Goal: Transaction & Acquisition: Purchase product/service

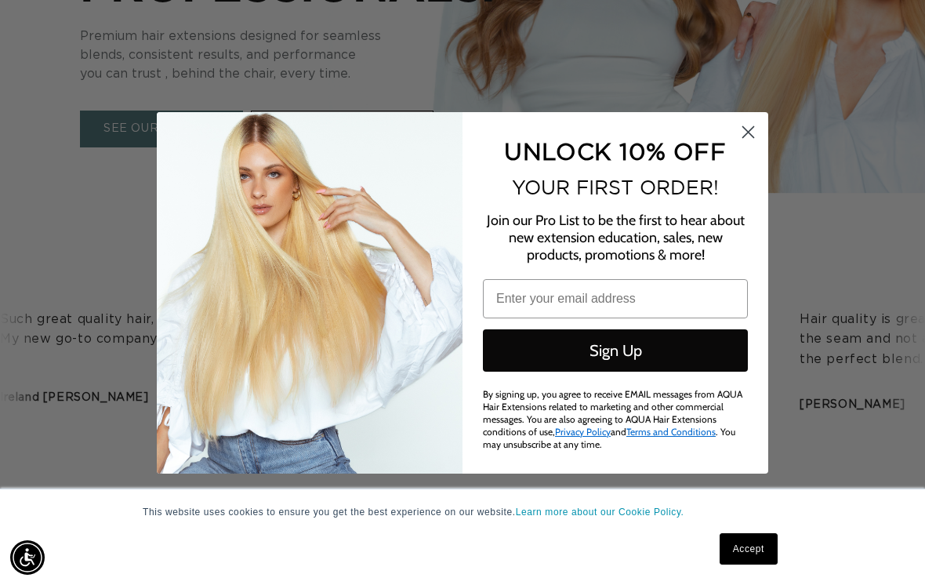
click at [747, 137] on icon "Close dialog" at bounding box center [748, 131] width 11 height 11
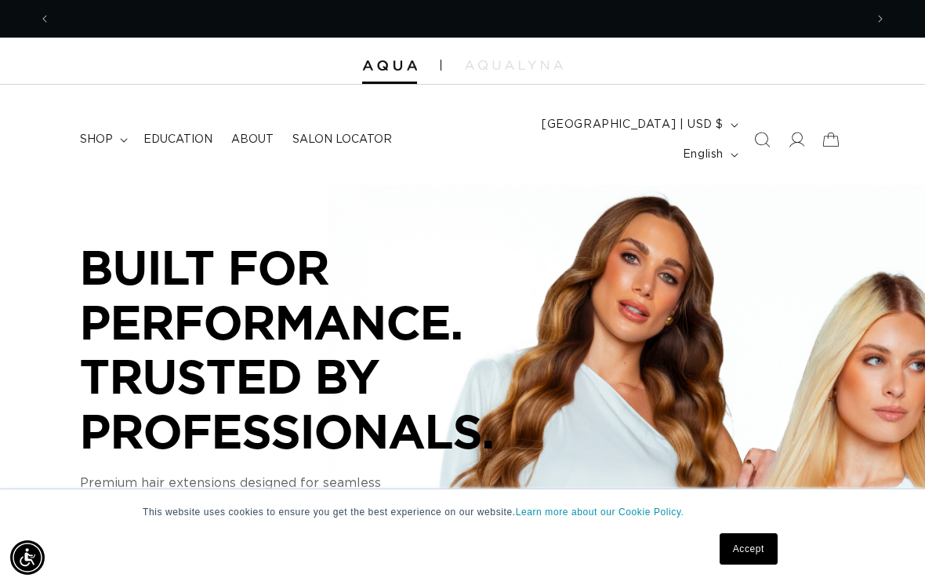
scroll to position [0, 1628]
click at [122, 124] on summary "shop" at bounding box center [103, 139] width 64 height 33
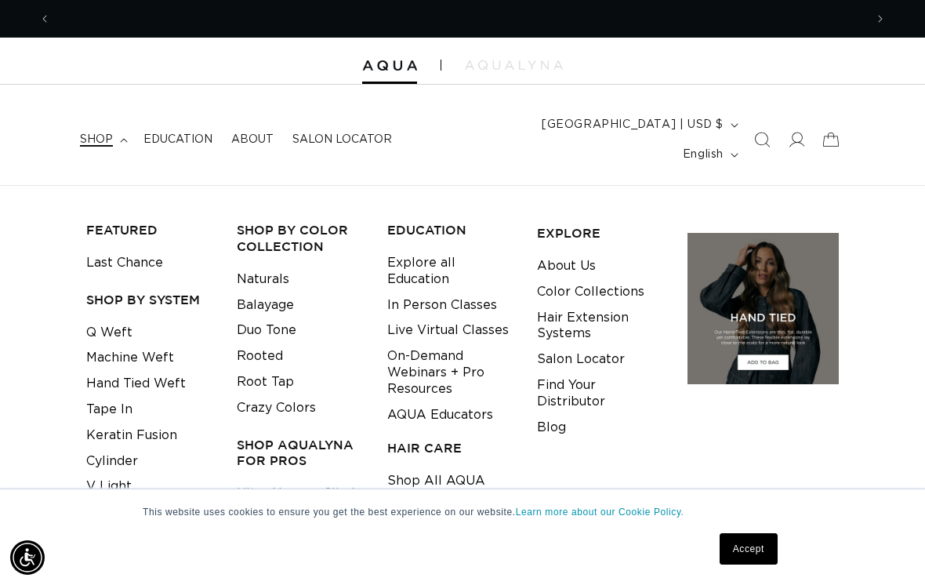
scroll to position [0, 0]
click at [128, 320] on link "Q Weft" at bounding box center [109, 333] width 46 height 26
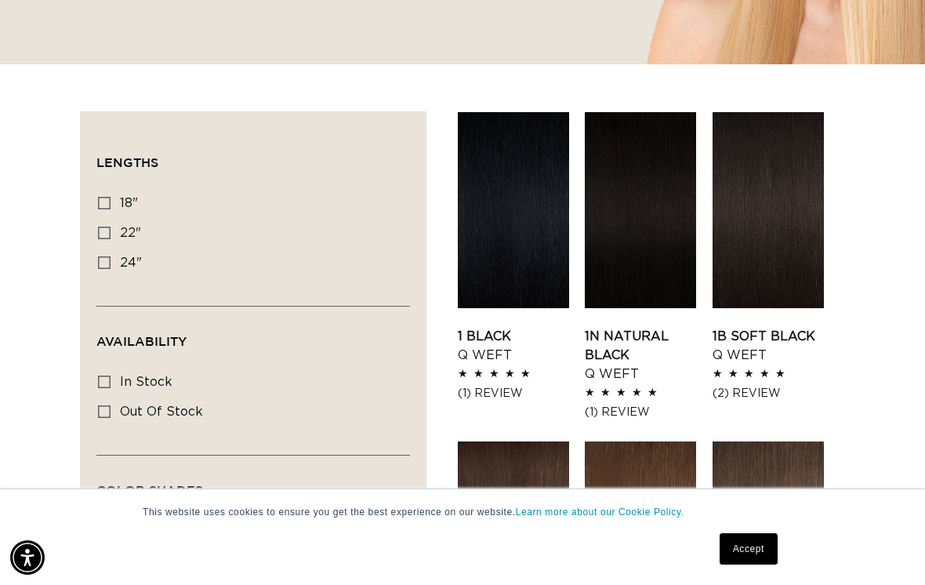
scroll to position [0, 814]
click at [103, 249] on label "24" 24" (5 products)" at bounding box center [248, 264] width 301 height 30
click at [103, 256] on input "24" 24" (5 products)" at bounding box center [104, 262] width 13 height 13
checkbox input "true"
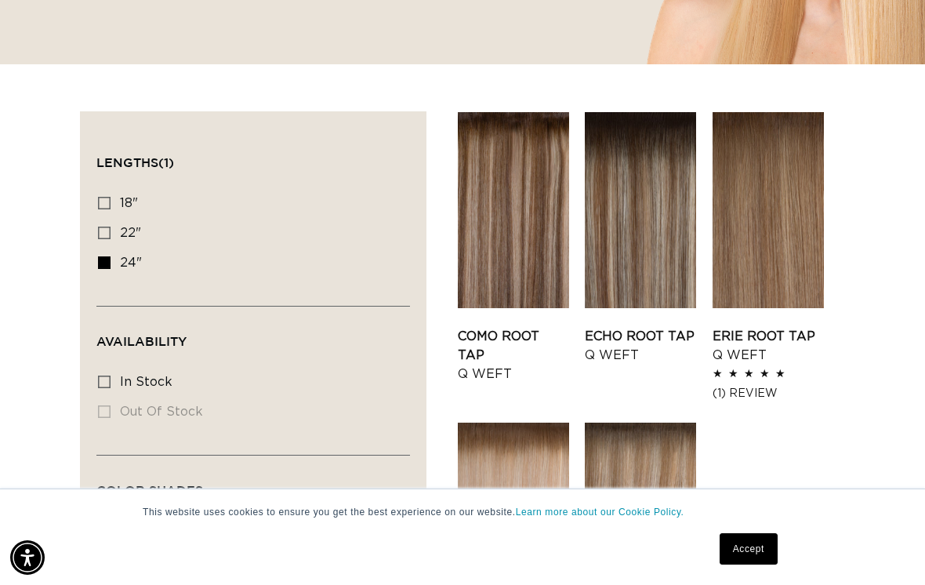
scroll to position [0, 1628]
click at [108, 368] on label "In stock In stock (5 products)" at bounding box center [248, 383] width 301 height 30
click at [108, 376] on input "In stock In stock (5 products)" at bounding box center [104, 382] width 13 height 13
checkbox input "true"
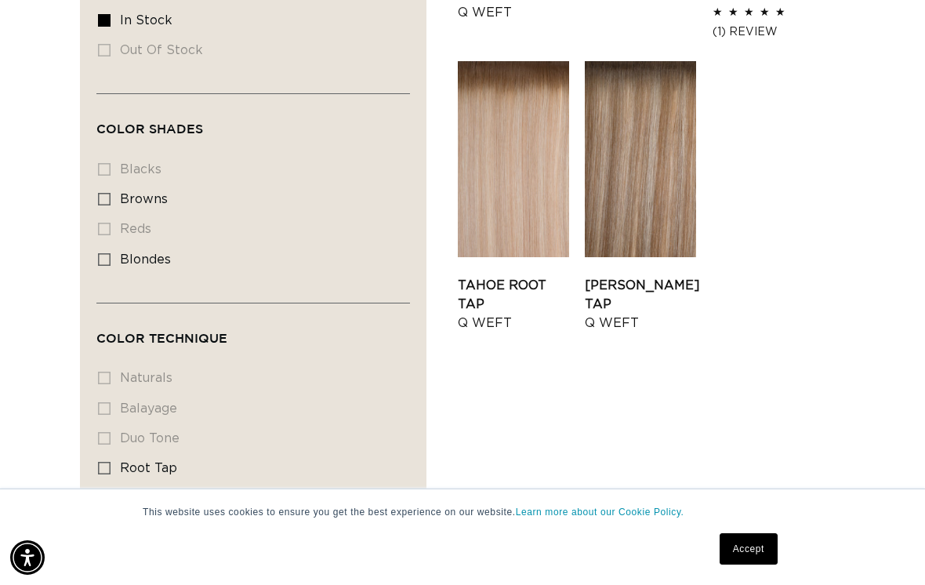
scroll to position [833, 0]
click at [106, 255] on icon at bounding box center [104, 261] width 13 height 13
click at [106, 255] on input "blondes blondes (5 products)" at bounding box center [104, 261] width 13 height 13
checkbox input "true"
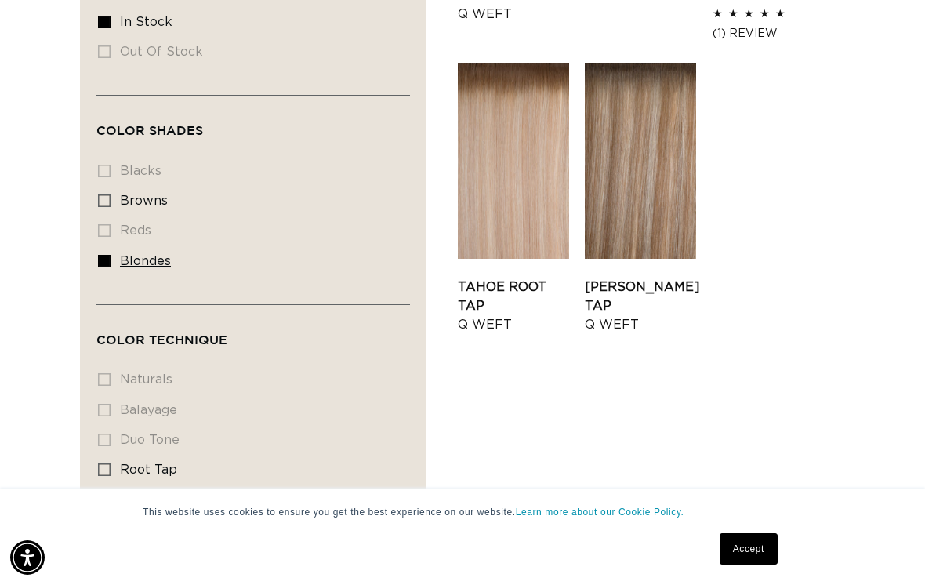
scroll to position [0, 0]
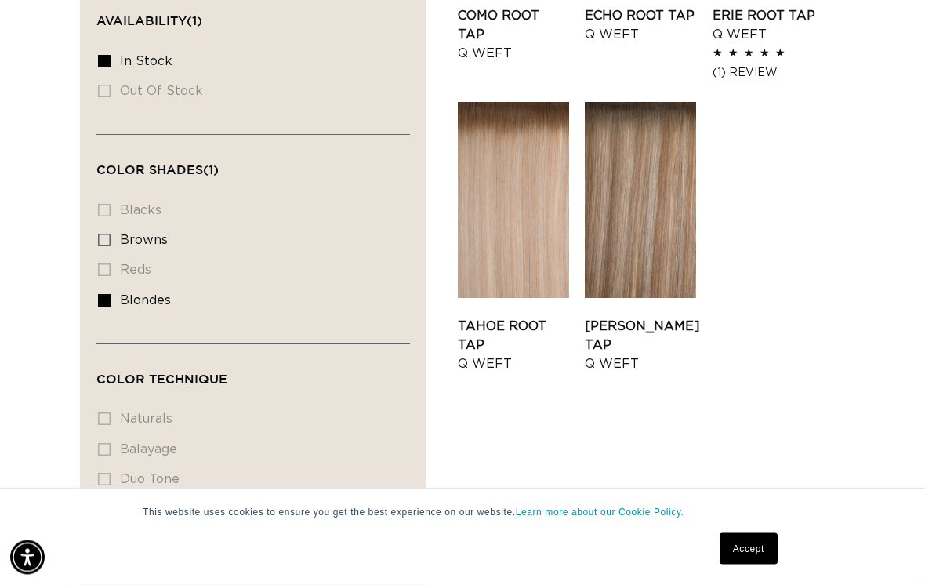
scroll to position [794, 0]
click at [103, 405] on li "naturals naturals (0 products)" at bounding box center [248, 420] width 301 height 30
click at [120, 435] on li "balayage balayage (0 products)" at bounding box center [248, 450] width 301 height 30
click at [109, 405] on li "naturals naturals (0 products)" at bounding box center [248, 420] width 301 height 30
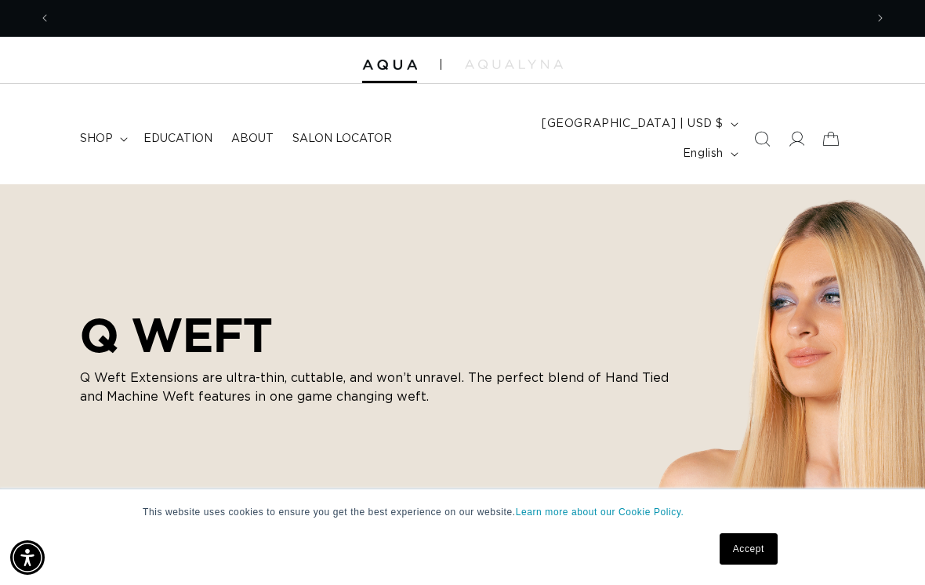
scroll to position [0, 1628]
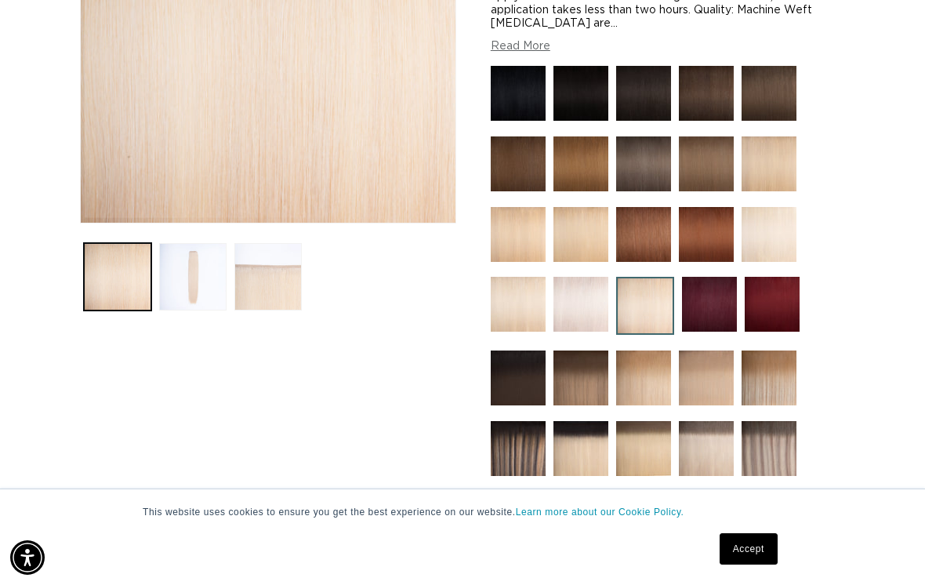
click at [779, 213] on img at bounding box center [769, 234] width 55 height 55
click at [594, 289] on img at bounding box center [581, 304] width 55 height 55
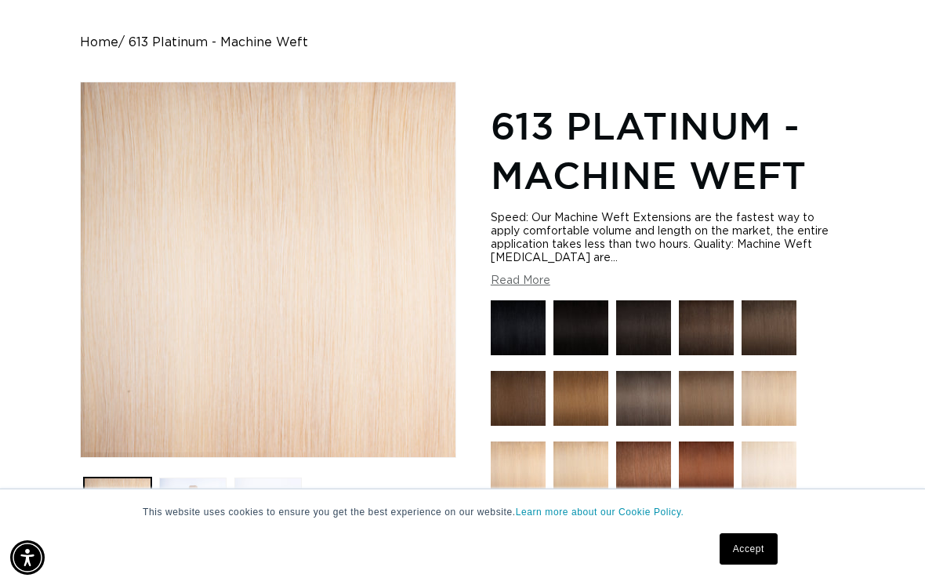
scroll to position [0, 814]
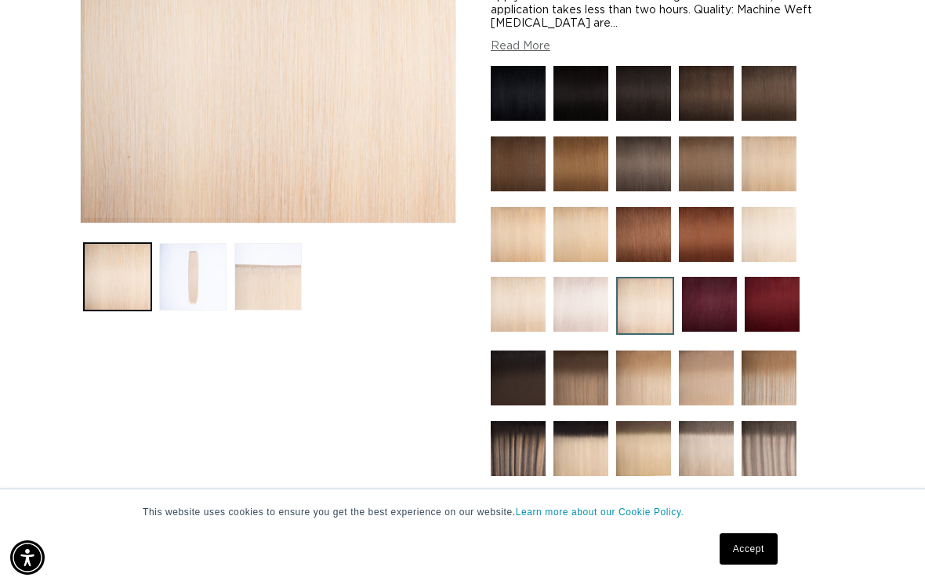
click at [524, 289] on img at bounding box center [518, 304] width 55 height 55
click at [782, 147] on img at bounding box center [769, 163] width 55 height 55
click at [779, 216] on img at bounding box center [769, 234] width 55 height 55
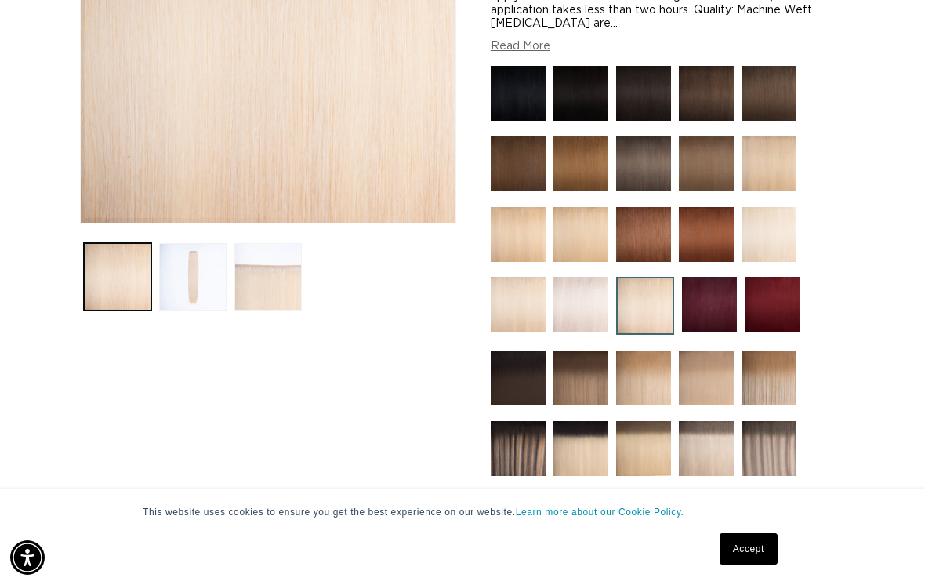
scroll to position [394, 0]
click at [523, 219] on img at bounding box center [518, 234] width 55 height 55
click at [582, 289] on img at bounding box center [581, 304] width 55 height 55
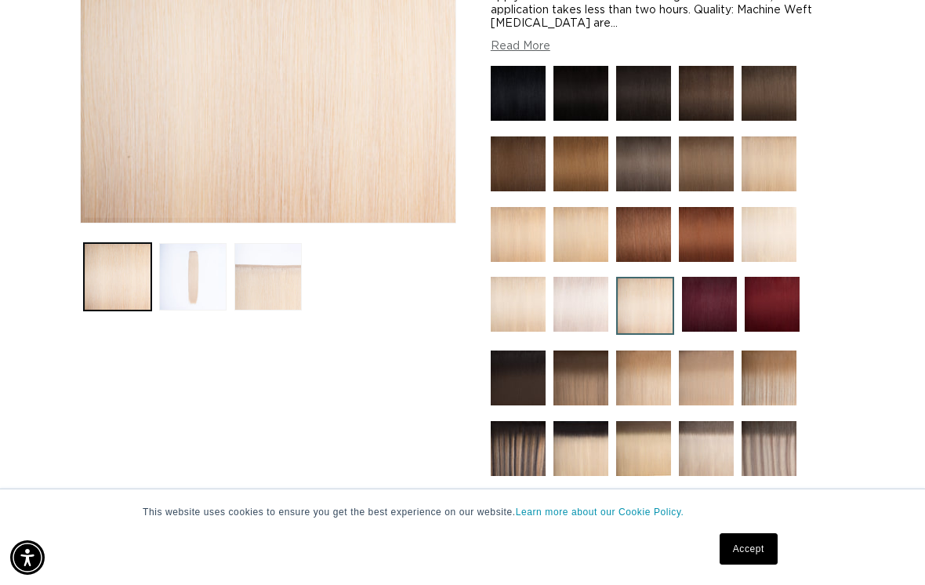
click at [778, 140] on img at bounding box center [769, 163] width 55 height 55
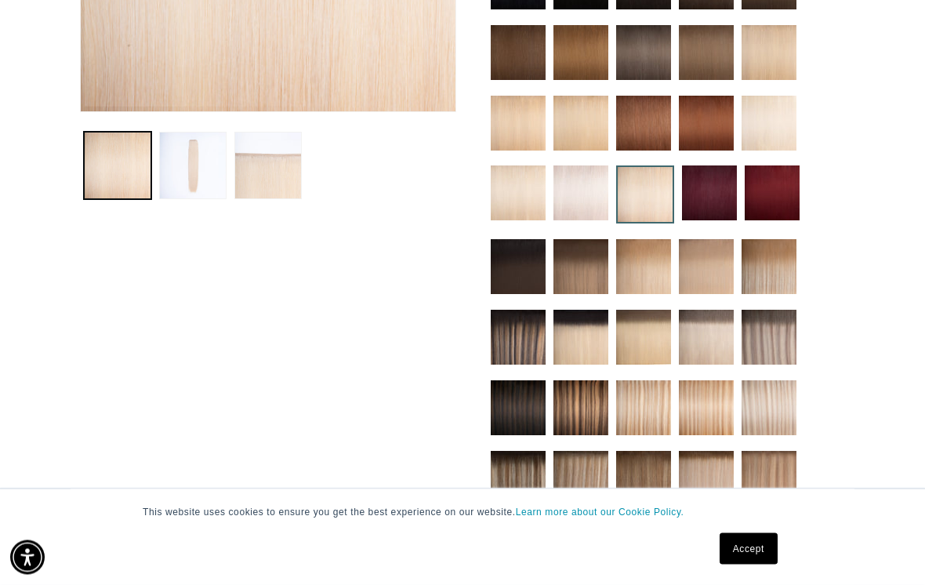
scroll to position [224, 0]
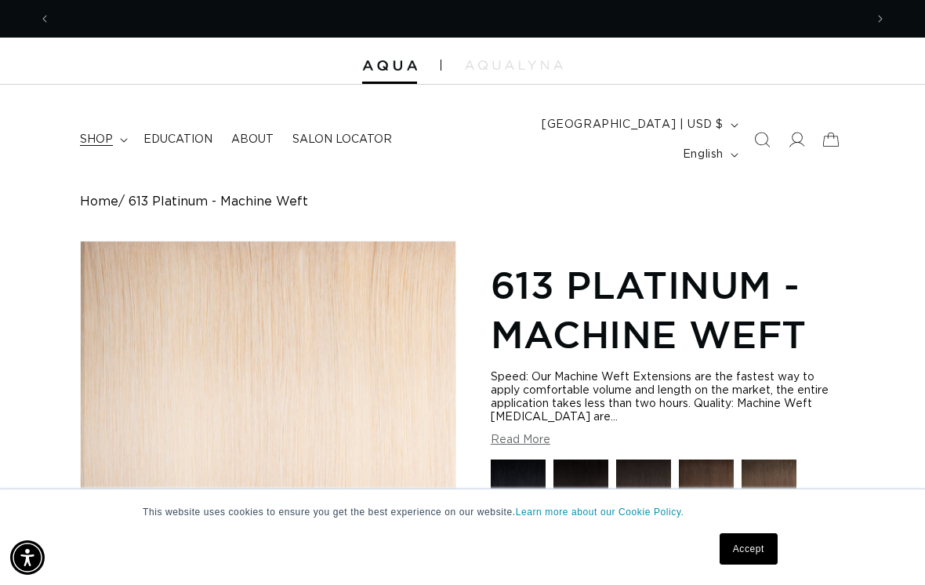
click at [127, 132] on summary "shop" at bounding box center [103, 139] width 64 height 33
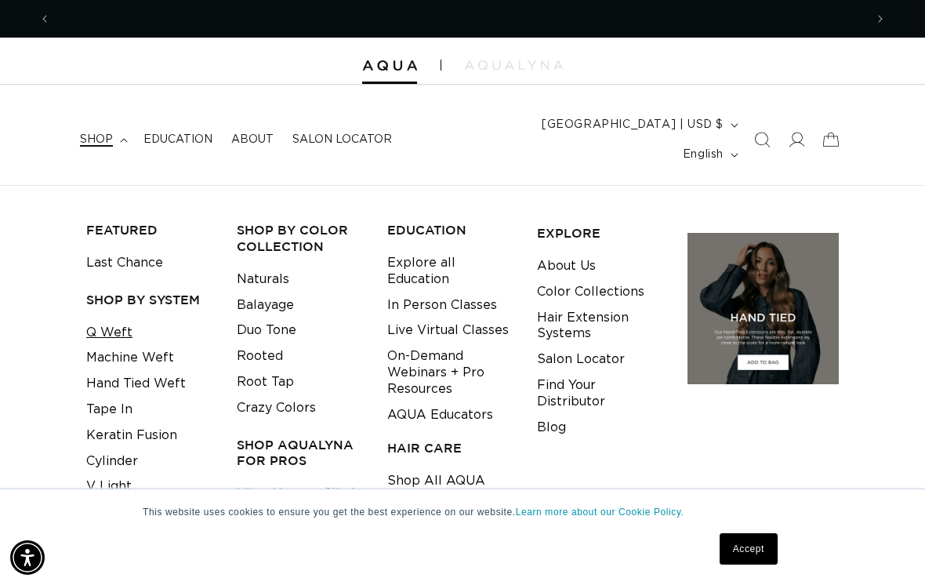
click at [129, 320] on link "Q Weft" at bounding box center [109, 333] width 46 height 26
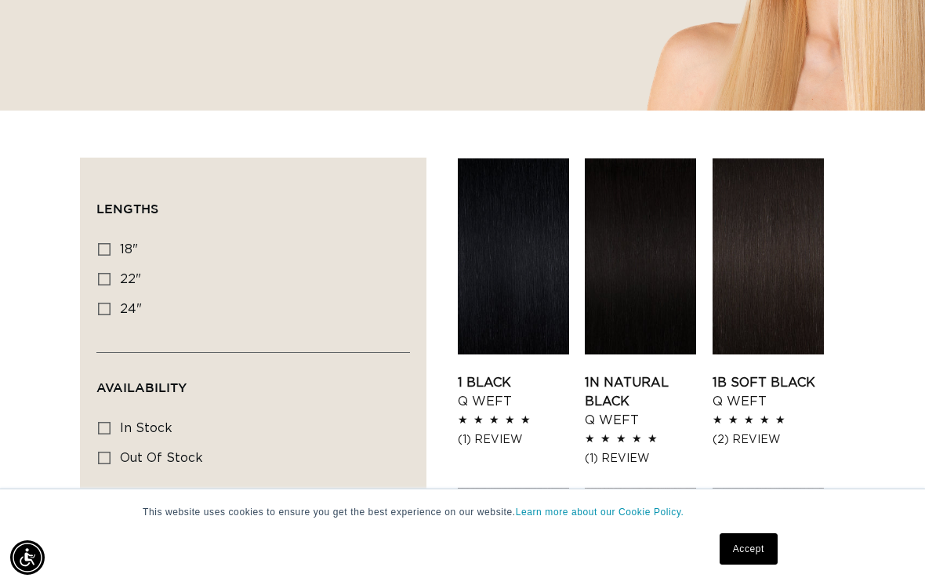
scroll to position [0, 814]
click at [103, 296] on label "24" 24" (5 products)" at bounding box center [248, 310] width 301 height 30
click at [103, 303] on input "24" 24" (5 products)" at bounding box center [104, 309] width 13 height 13
checkbox input "true"
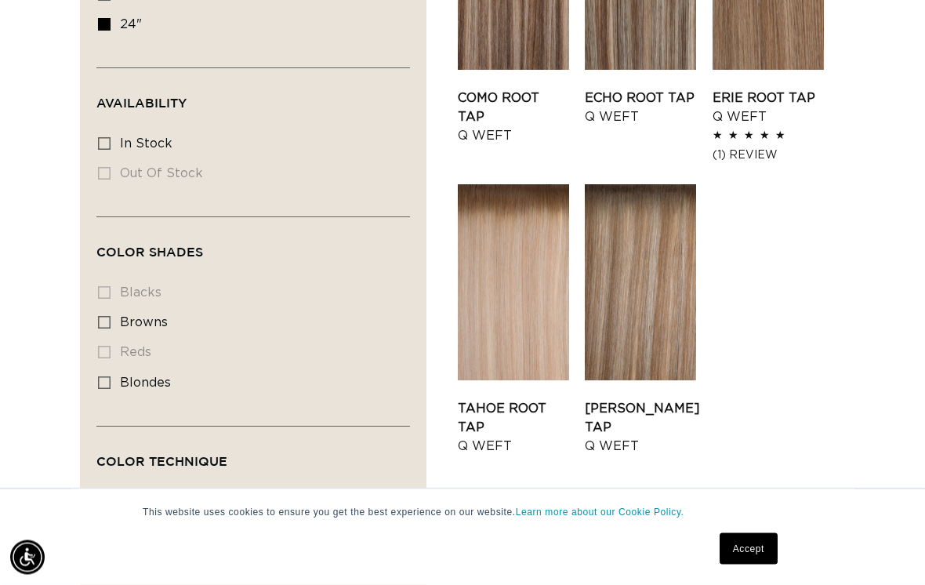
scroll to position [713, 0]
click at [112, 368] on label "blondes blondes (5 products)" at bounding box center [248, 383] width 301 height 30
click at [111, 376] on input "blondes blondes (5 products)" at bounding box center [104, 382] width 13 height 13
checkbox input "true"
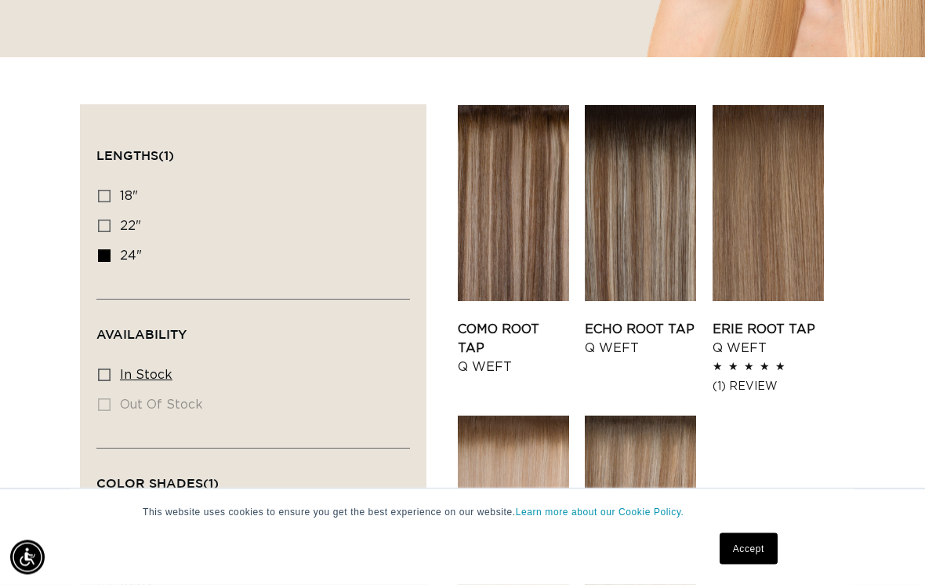
scroll to position [481, 0]
click at [111, 361] on label "In stock In stock (5 products)" at bounding box center [248, 376] width 301 height 30
click at [111, 369] on input "In stock In stock (5 products)" at bounding box center [104, 375] width 13 height 13
checkbox input "true"
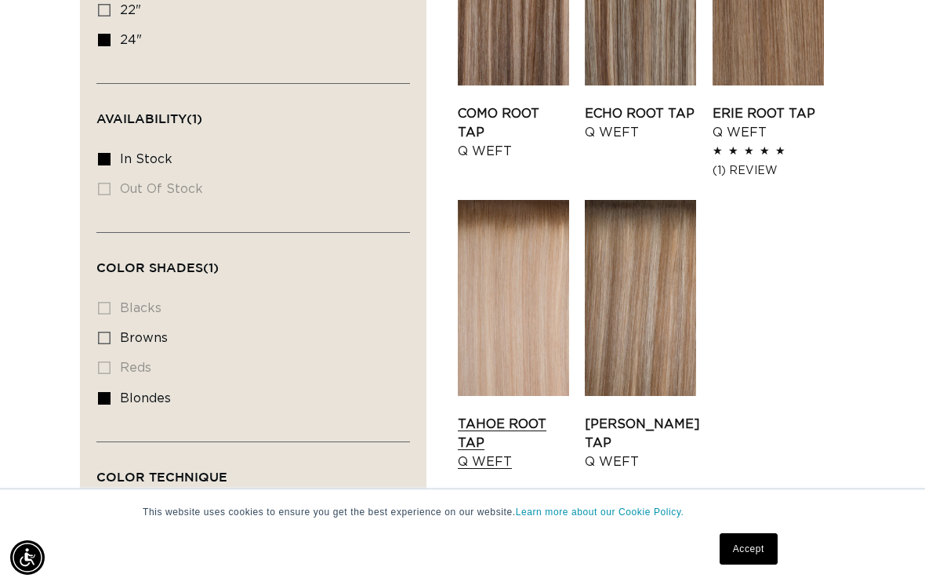
click at [546, 415] on link "Tahoe Root Tap Q Weft" at bounding box center [513, 443] width 111 height 56
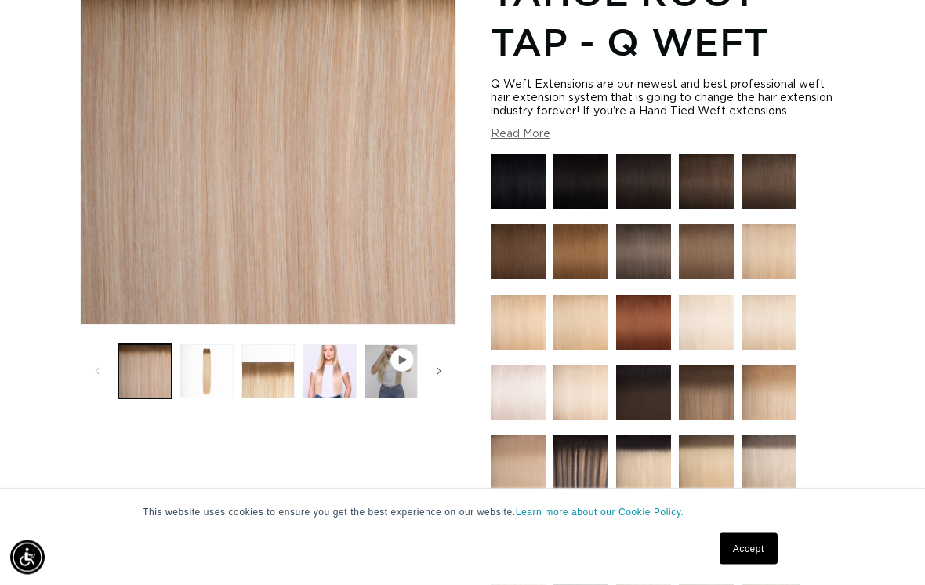
scroll to position [293, 0]
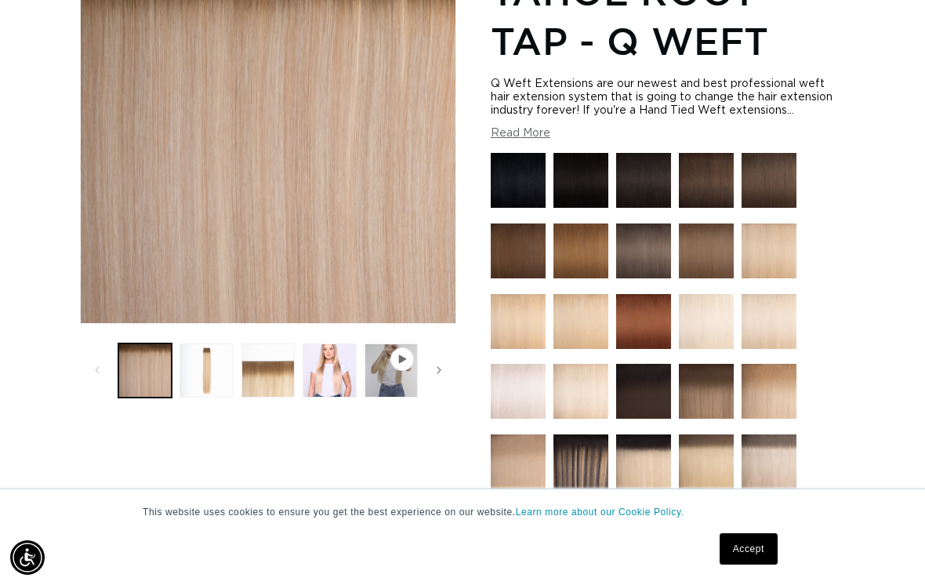
click at [783, 303] on img at bounding box center [769, 321] width 55 height 55
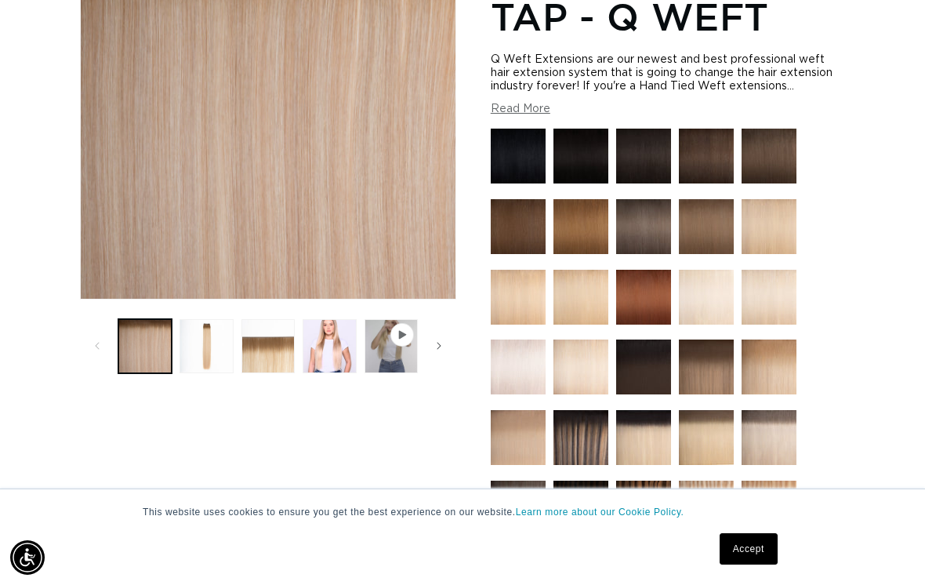
scroll to position [0, 814]
click at [715, 289] on img at bounding box center [706, 297] width 55 height 55
click at [579, 285] on img at bounding box center [581, 297] width 55 height 55
click at [516, 355] on img at bounding box center [518, 367] width 55 height 55
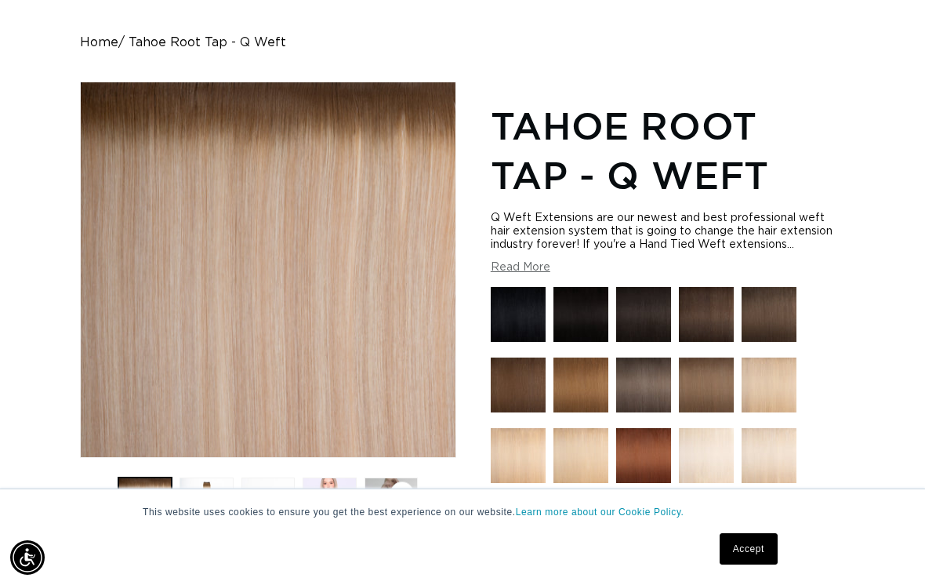
scroll to position [0, 814]
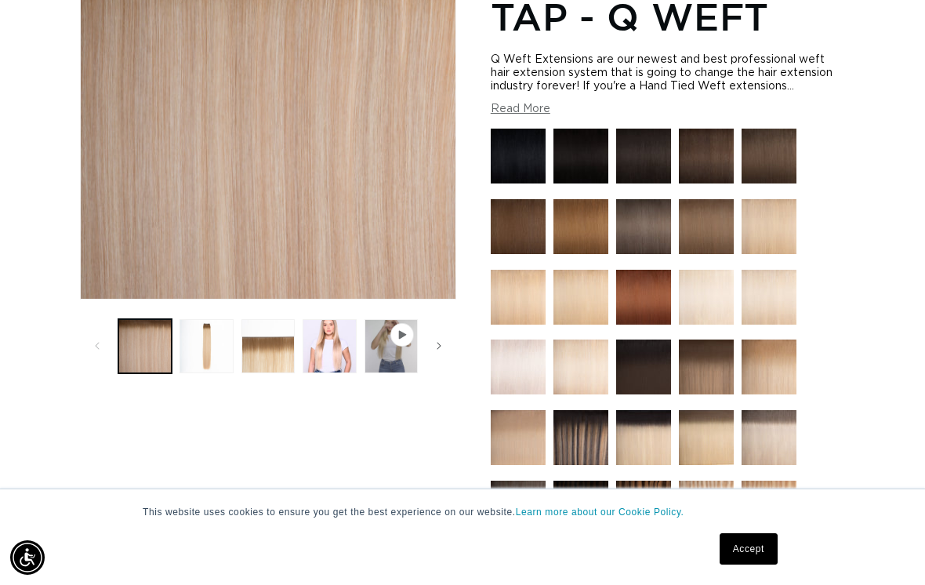
click at [601, 373] on img at bounding box center [581, 367] width 55 height 55
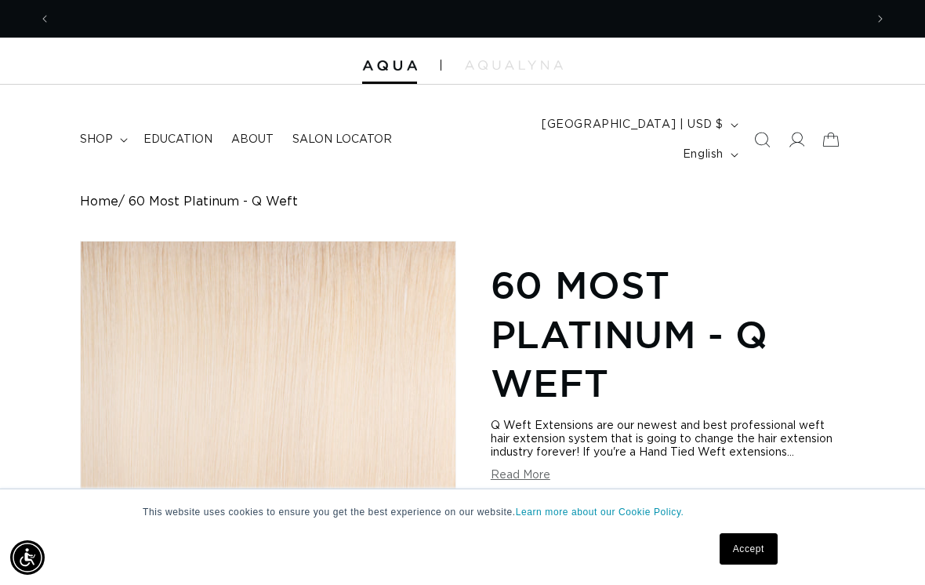
scroll to position [0, 814]
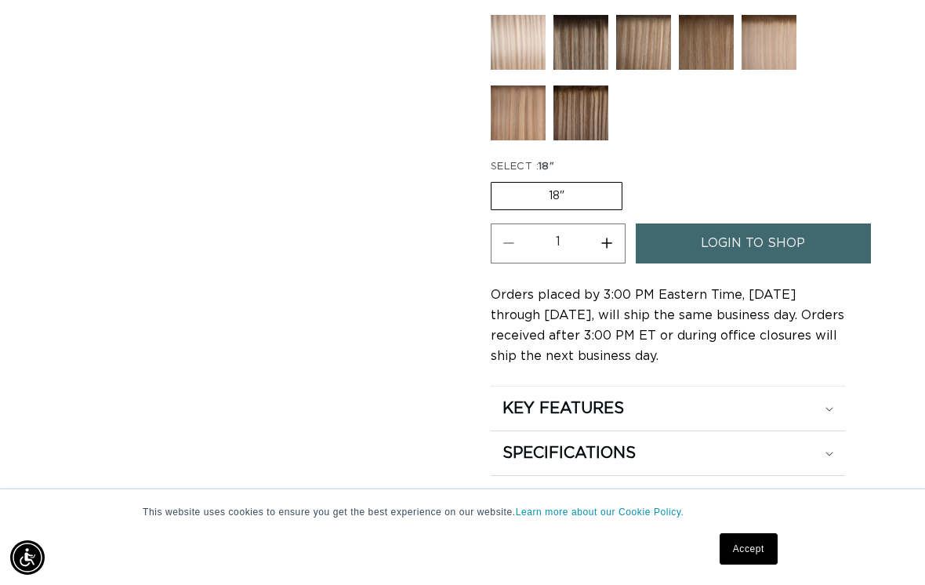
scroll to position [0, 1628]
click at [589, 182] on label "18" Variant sold out or unavailable" at bounding box center [557, 196] width 132 height 28
click at [496, 179] on input "18" Variant sold out or unavailable" at bounding box center [495, 179] width 1 height 1
click at [572, 182] on label "18" Variant sold out or unavailable" at bounding box center [557, 196] width 132 height 28
click at [496, 179] on input "18" Variant sold out or unavailable" at bounding box center [495, 179] width 1 height 1
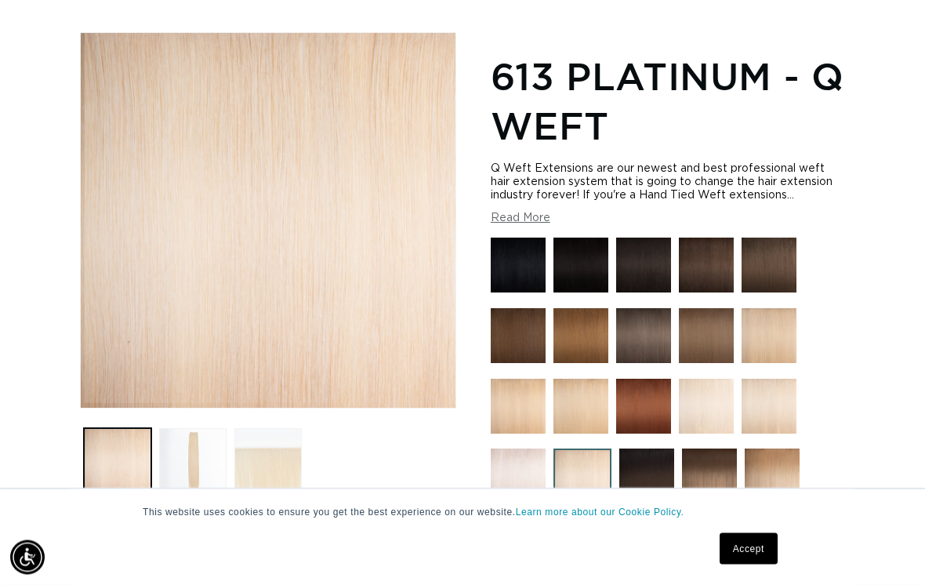
scroll to position [209, 0]
click at [772, 314] on img at bounding box center [769, 335] width 55 height 55
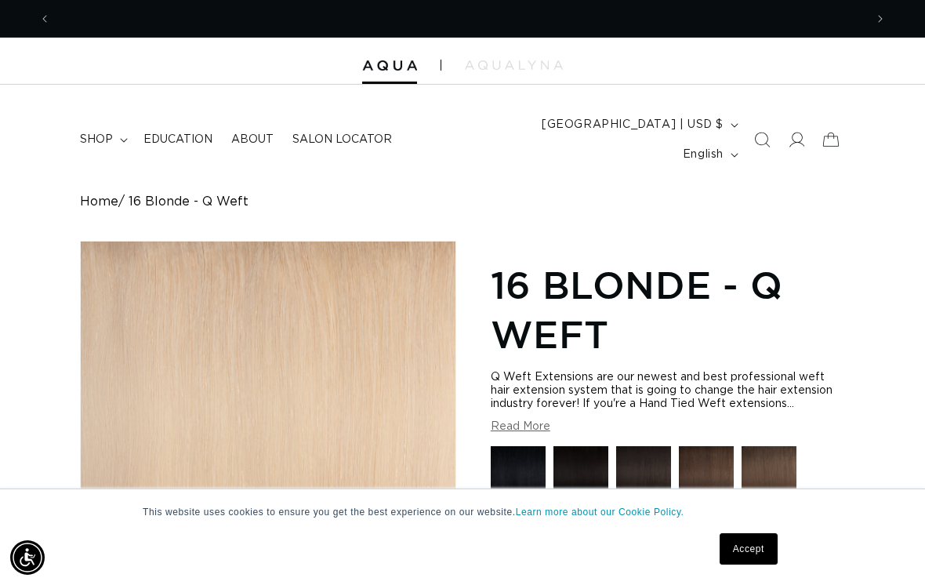
scroll to position [0, 1628]
click at [108, 123] on summary "shop" at bounding box center [103, 139] width 64 height 33
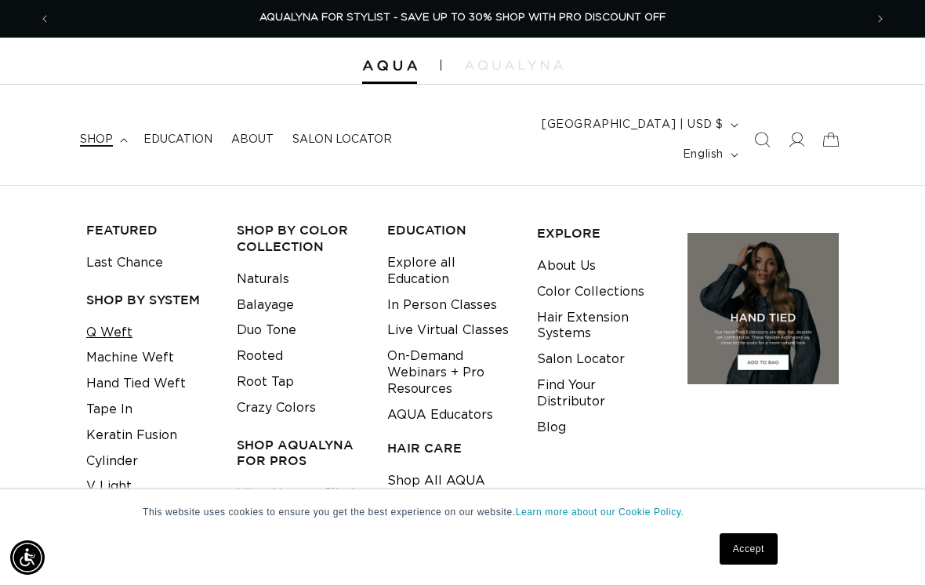
click at [124, 320] on link "Q Weft" at bounding box center [109, 333] width 46 height 26
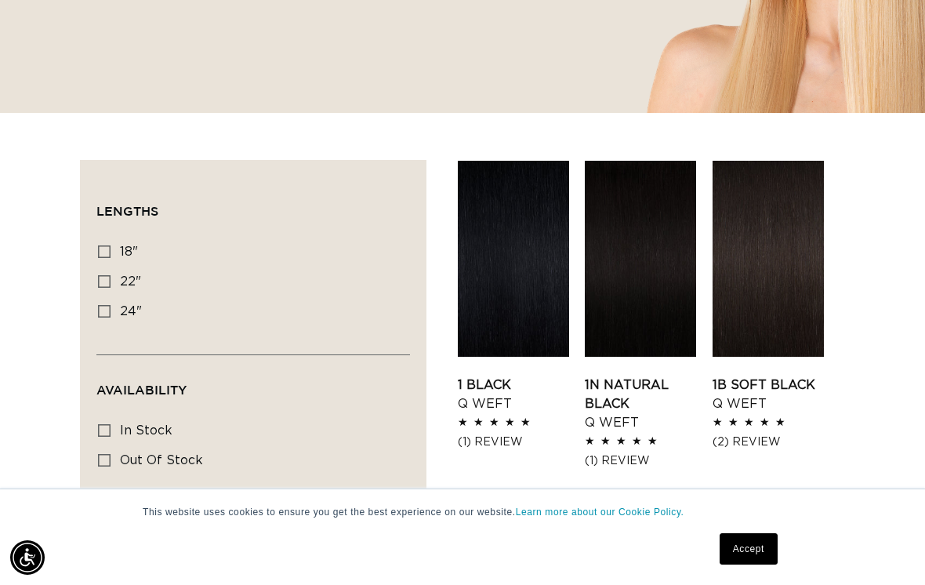
scroll to position [0, 1628]
click at [107, 305] on icon at bounding box center [104, 311] width 13 height 13
click at [107, 305] on input "24" 24" (5 products)" at bounding box center [104, 311] width 13 height 13
checkbox input "true"
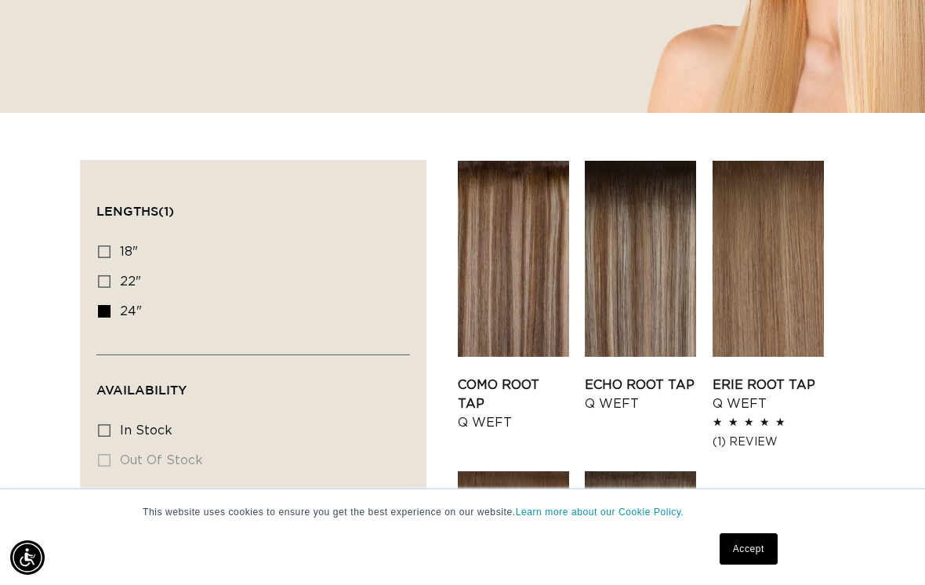
click at [107, 424] on icon at bounding box center [104, 430] width 13 height 13
click at [107, 424] on input "In stock In stock (5 products)" at bounding box center [104, 430] width 13 height 13
checkbox input "true"
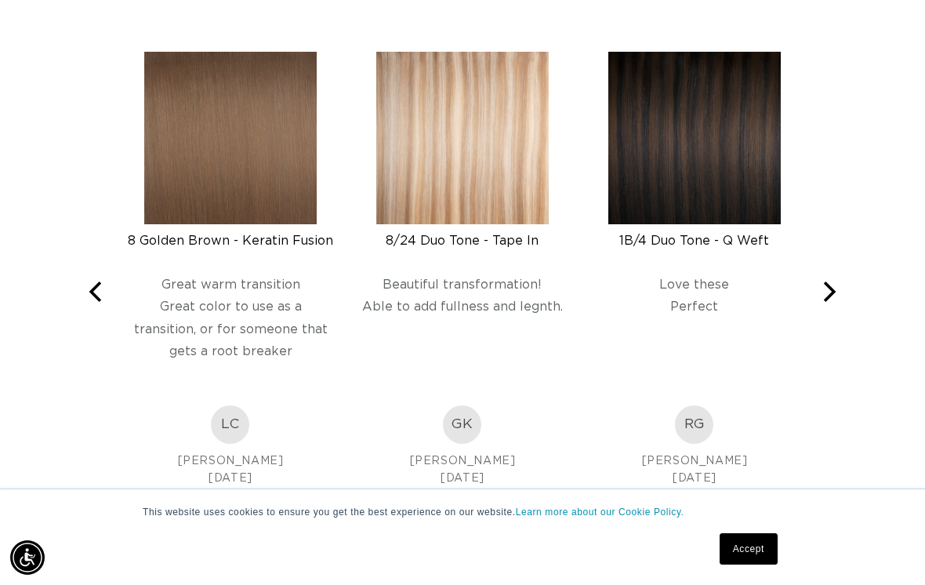
scroll to position [0, 1628]
click at [822, 281] on icon "Next" at bounding box center [828, 291] width 20 height 20
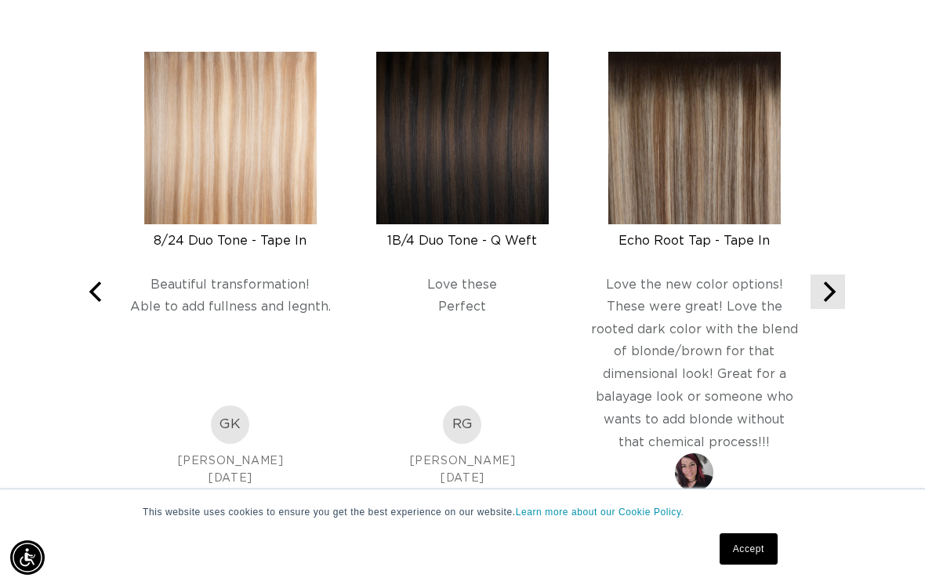
click at [826, 281] on icon "Next" at bounding box center [828, 291] width 20 height 20
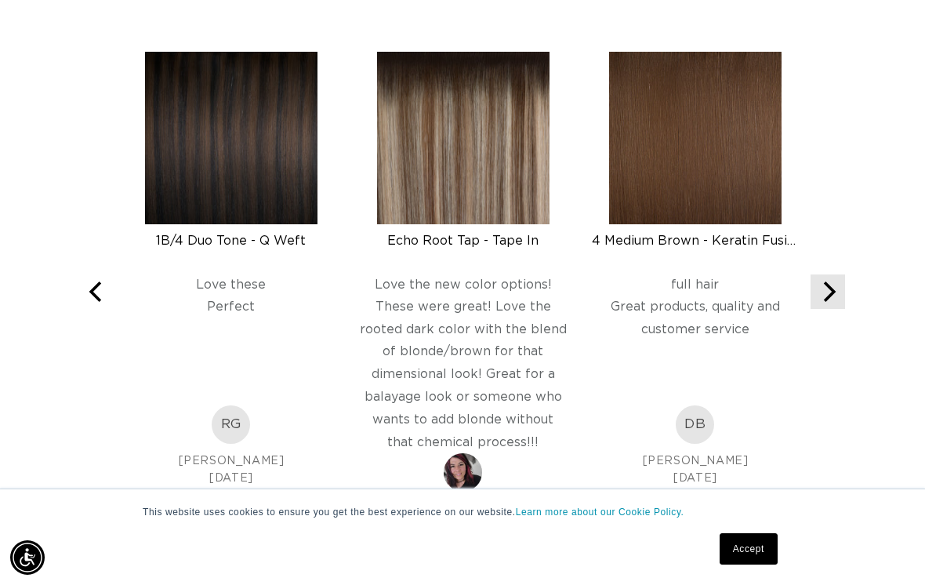
click at [838, 281] on icon "Next" at bounding box center [828, 291] width 20 height 20
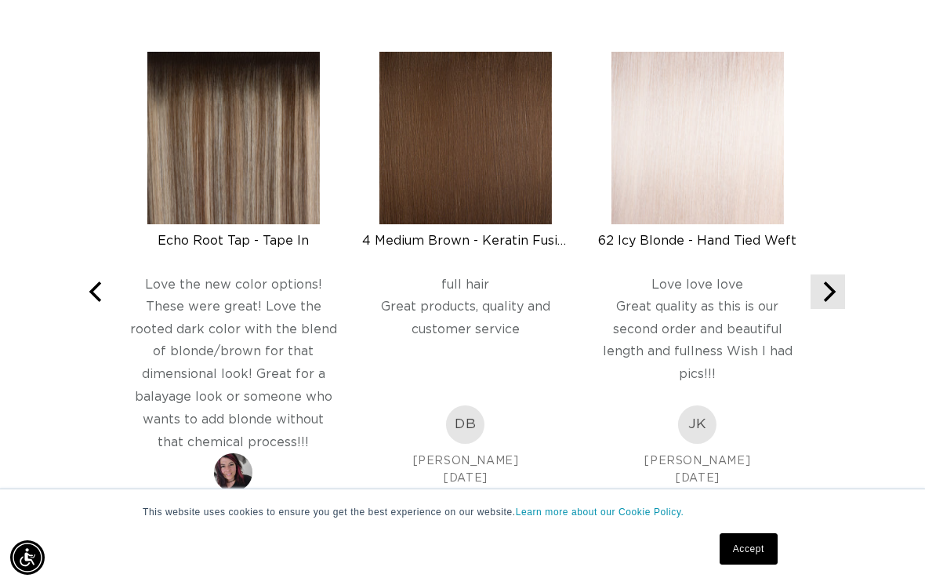
click at [844, 274] on button "Next" at bounding box center [828, 291] width 34 height 34
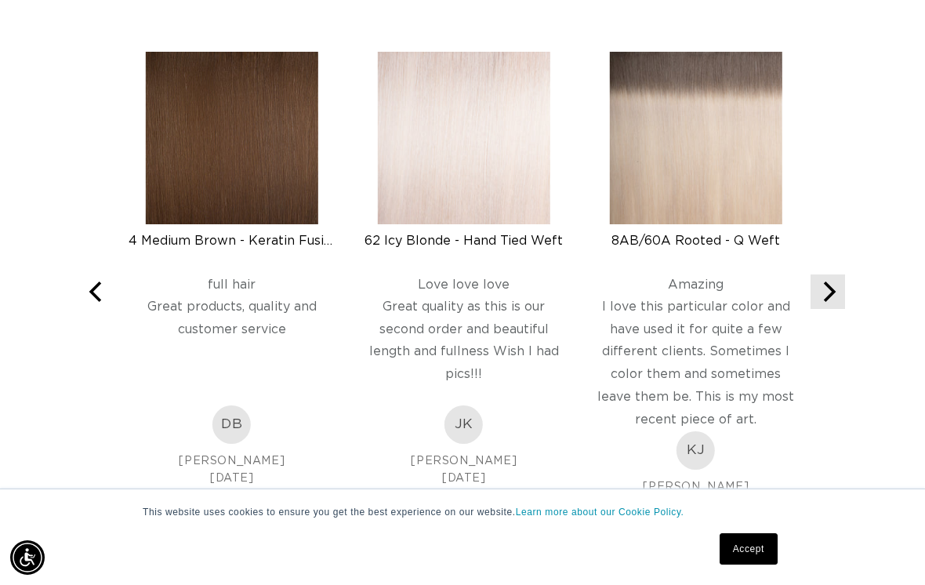
click at [837, 281] on icon "Next" at bounding box center [828, 291] width 20 height 20
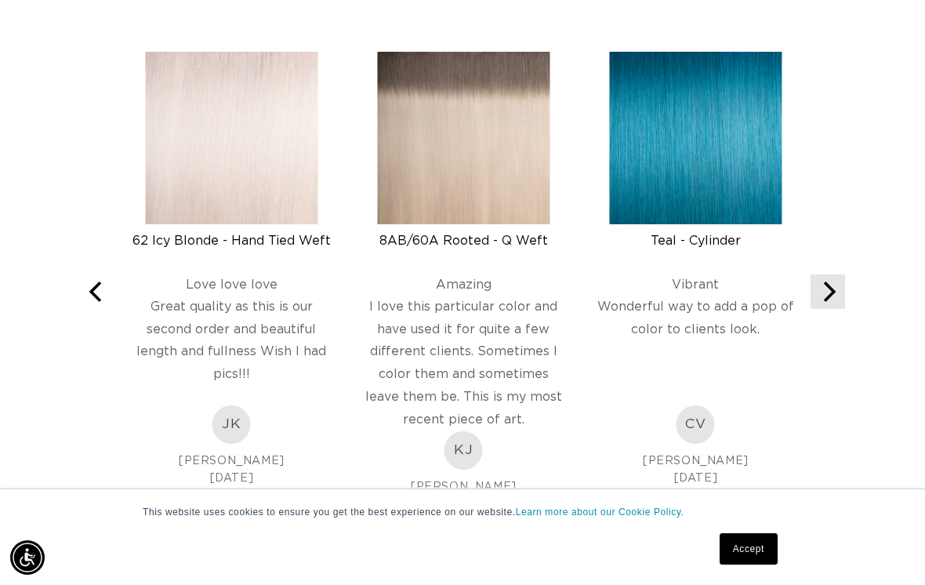
click at [837, 281] on icon "Next" at bounding box center [828, 291] width 20 height 20
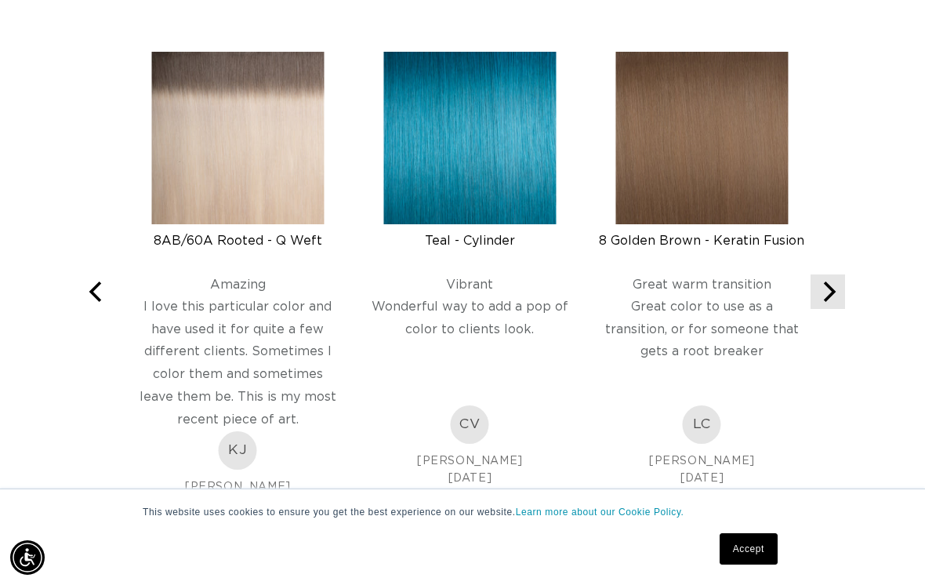
click at [843, 274] on button "Next" at bounding box center [828, 291] width 34 height 34
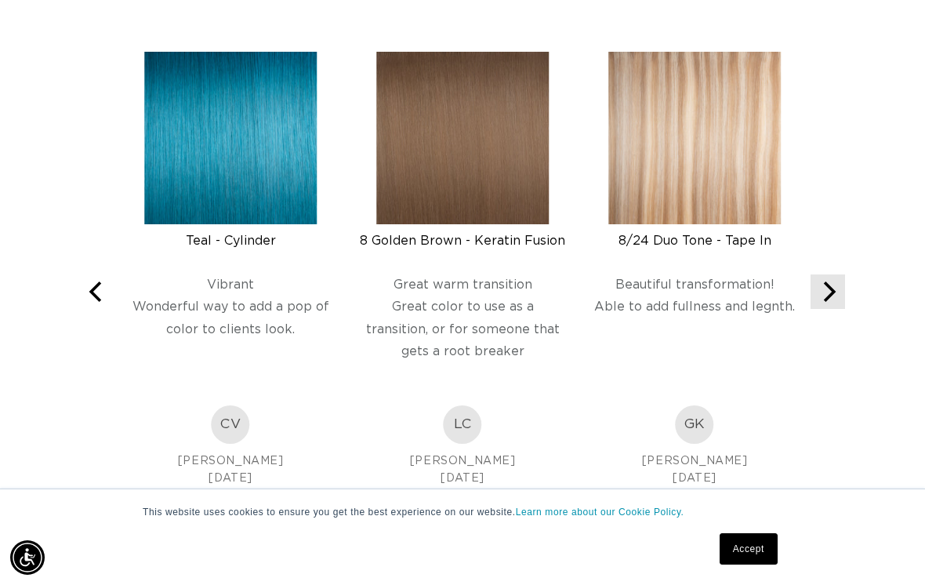
click at [836, 281] on icon "Next" at bounding box center [828, 291] width 20 height 20
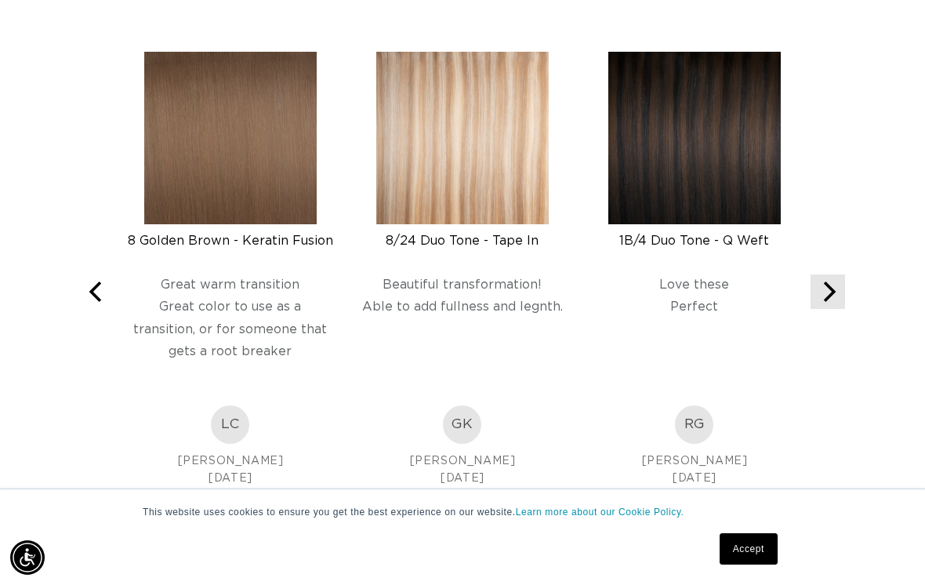
click at [843, 274] on button "Next" at bounding box center [828, 291] width 34 height 34
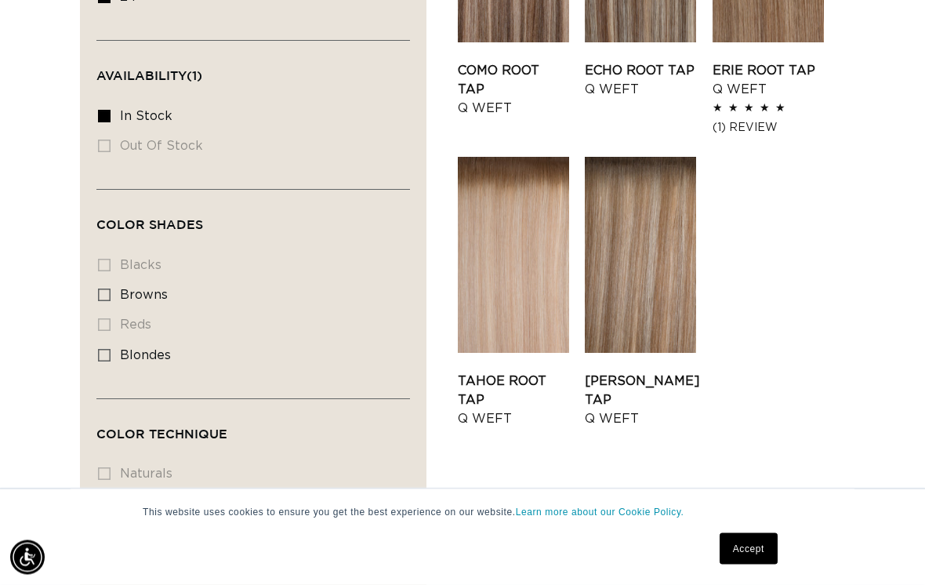
scroll to position [739, 0]
click at [112, 341] on label "blondes blondes (5 products)" at bounding box center [248, 356] width 301 height 30
click at [111, 349] on input "blondes blondes (5 products)" at bounding box center [104, 355] width 13 height 13
checkbox input "true"
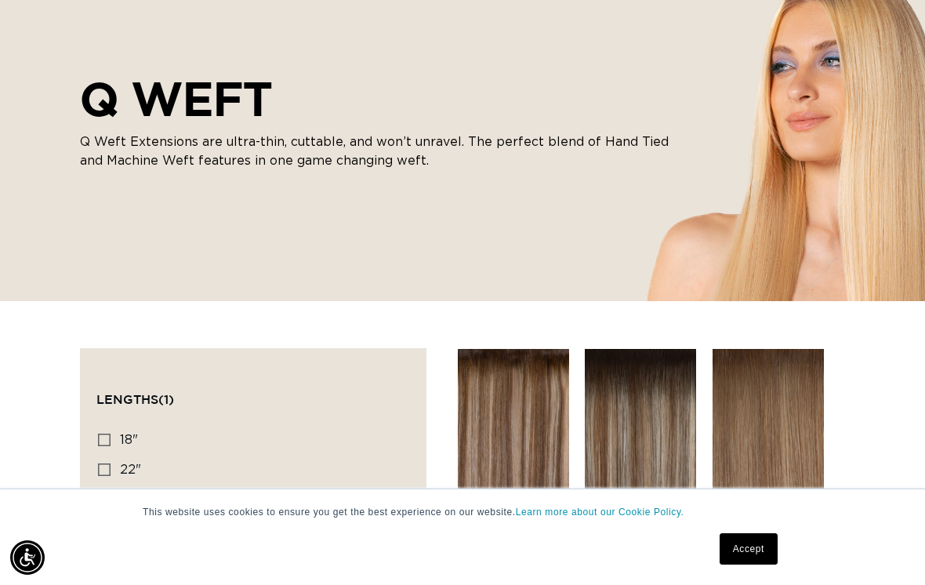
click at [744, 565] on link "Accept" at bounding box center [749, 548] width 58 height 31
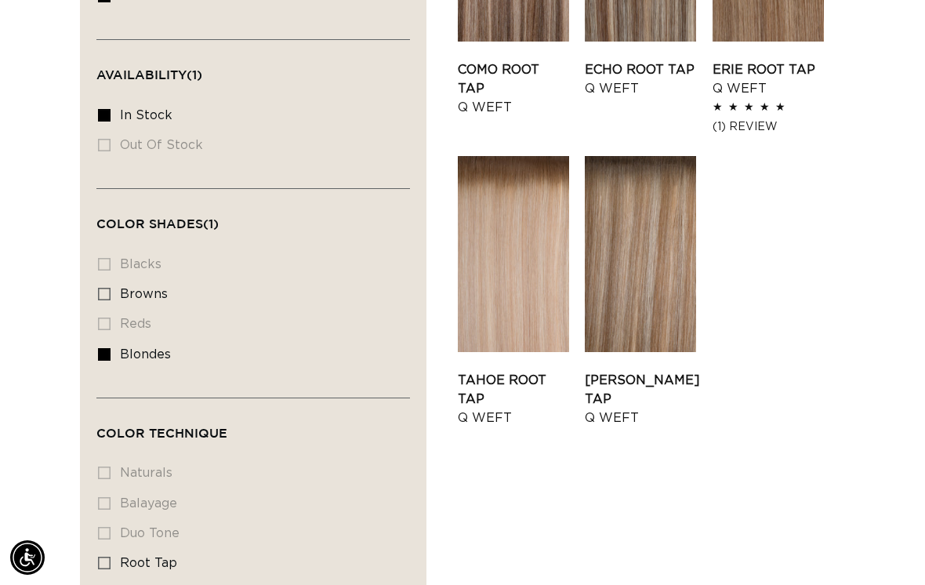
click at [115, 459] on li "naturals naturals (0 products)" at bounding box center [248, 474] width 301 height 30
click at [99, 459] on li "naturals naturals (0 products)" at bounding box center [248, 474] width 301 height 30
click at [97, 455] on div "Color Technique naturals naturals (0 products) balayage balayage (0 products) d…" at bounding box center [253, 536] width 314 height 162
click at [106, 519] on li "duo tone duo tone (0 products)" at bounding box center [248, 534] width 301 height 30
click at [105, 579] on li "rooted rooted (0 products)" at bounding box center [248, 594] width 301 height 30
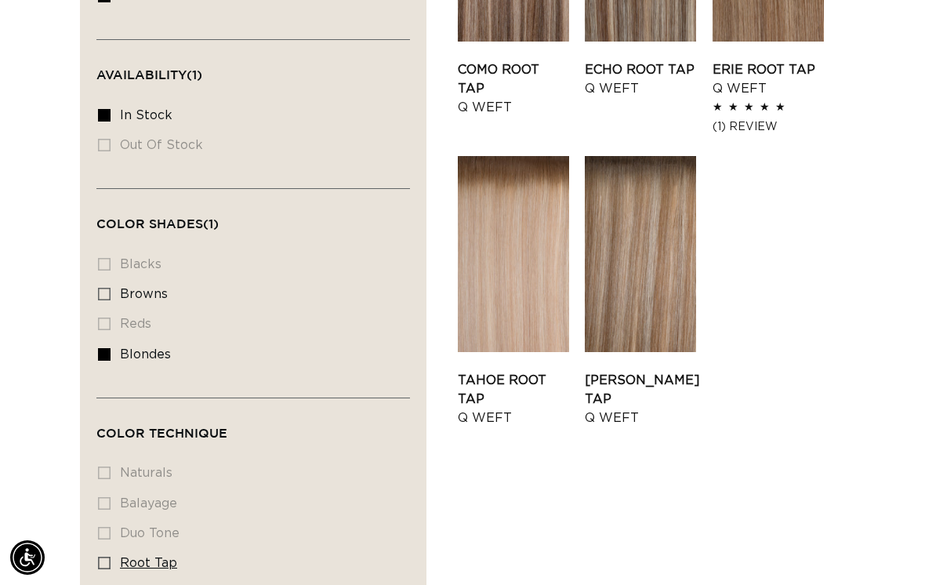
click at [102, 549] on label "root tap root tap (5 products)" at bounding box center [248, 564] width 301 height 30
click at [102, 557] on input "root tap root tap (5 products)" at bounding box center [104, 563] width 13 height 13
checkbox input "true"
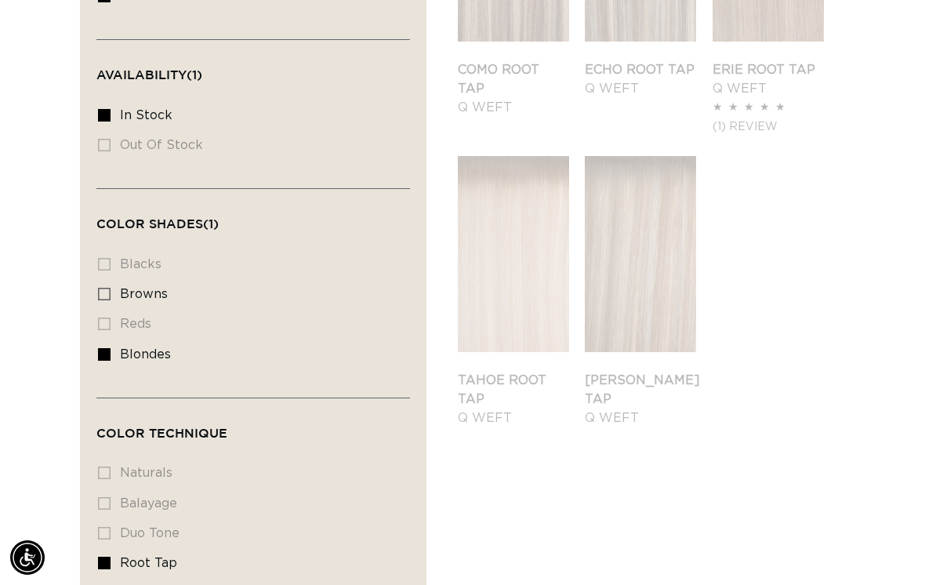
click at [93, 497] on div "Filter: Lengths (1) Lengths 18" 18" (5 products) 22" 22" (5 products) 24" Avail…" at bounding box center [253, 277] width 347 height 864
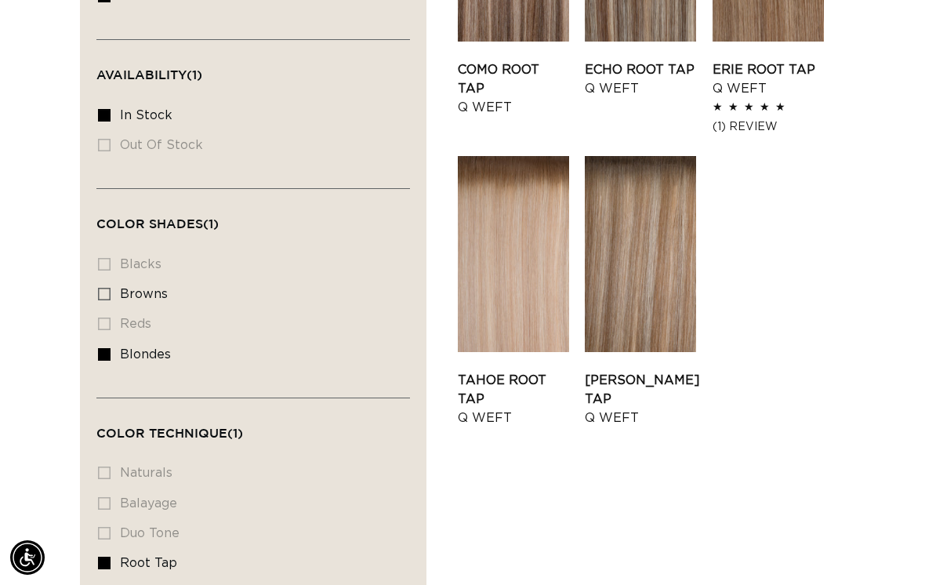
click at [101, 459] on li "naturals naturals (0 products)" at bounding box center [248, 474] width 301 height 30
click at [90, 434] on div "Filter: Lengths (1) Lengths 18" 18" (5 products) 22" 22" (5 products) 24" Avail…" at bounding box center [253, 277] width 347 height 864
